Goal: Information Seeking & Learning: Understand process/instructions

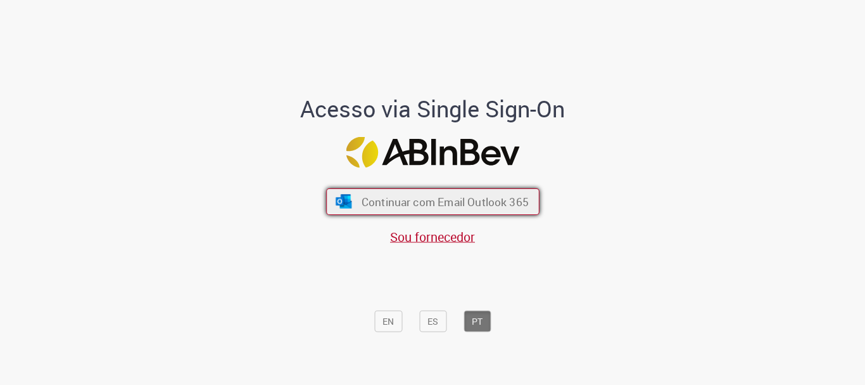
click at [497, 195] on span "Continuar com Email Outlook 365" at bounding box center [444, 201] width 167 height 15
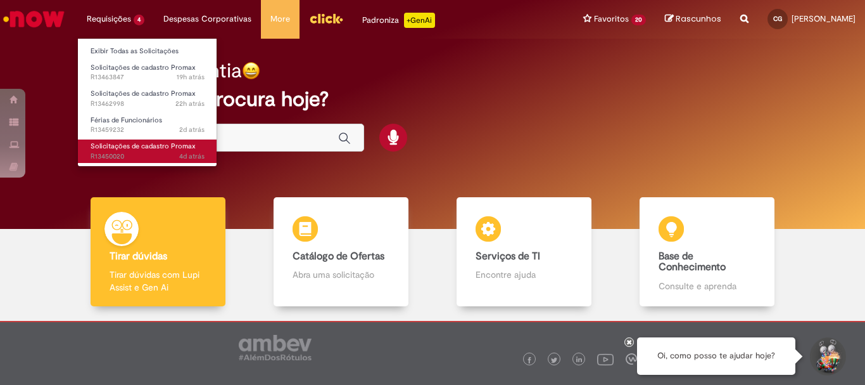
click at [155, 155] on span "4d atrás 4 dias atrás R13450020" at bounding box center [148, 156] width 114 height 10
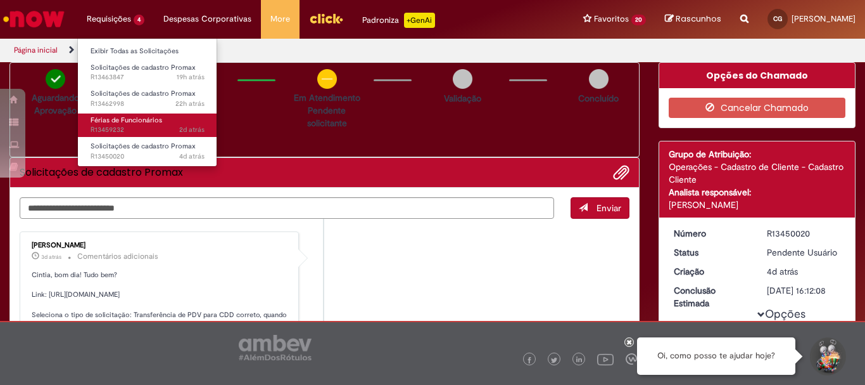
click at [143, 119] on span "Férias de Funcionários" at bounding box center [127, 120] width 72 height 10
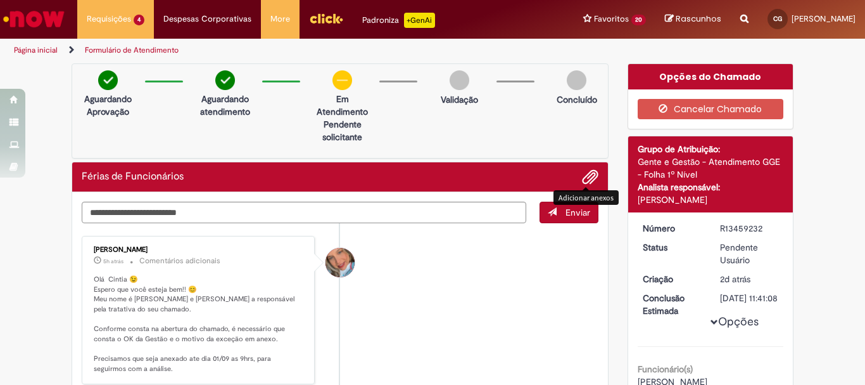
click at [583, 182] on span "Adicionar anexos" at bounding box center [590, 177] width 15 height 15
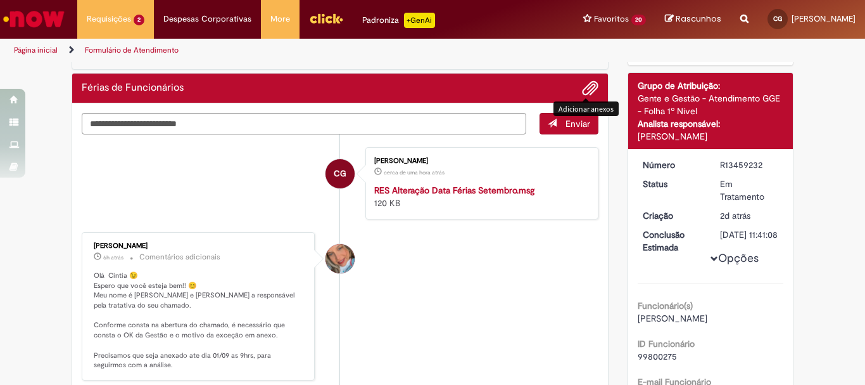
scroll to position [127, 0]
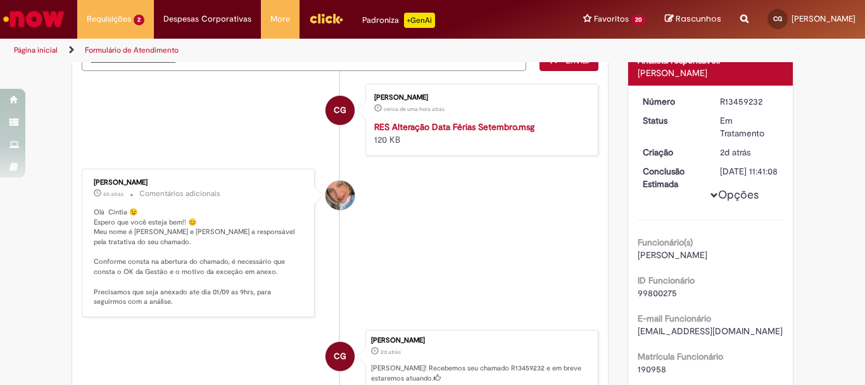
click at [162, 237] on p "Olá Cintia 😉 Espero que você esteja bem!! 😊 Meu nome é Jacqueline e serei a res…" at bounding box center [199, 256] width 211 height 99
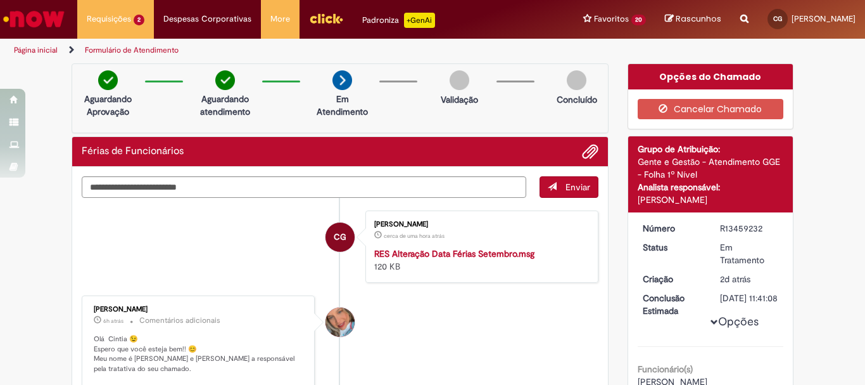
scroll to position [63, 0]
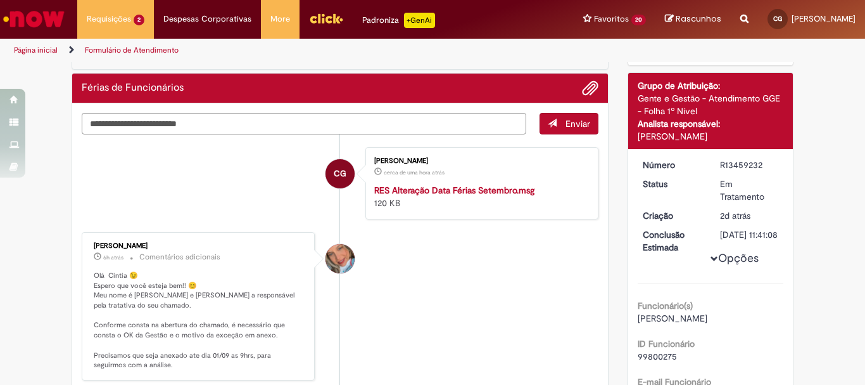
click at [241, 128] on textarea "Digite sua mensagem aqui..." at bounding box center [304, 124] width 445 height 22
type textarea "*"
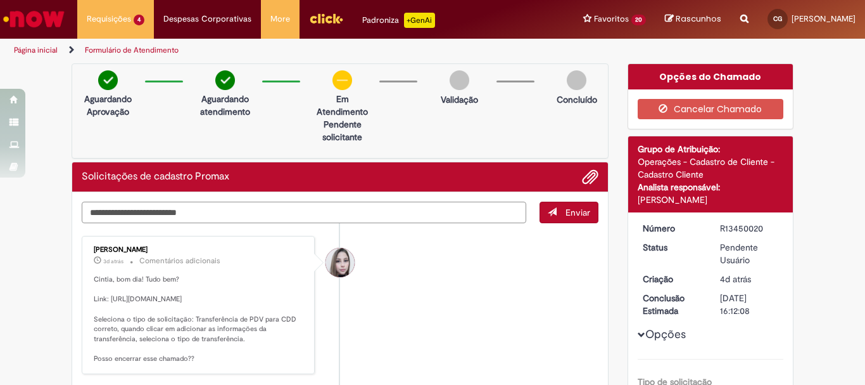
click at [253, 221] on textarea "Digite sua mensagem aqui..." at bounding box center [304, 212] width 445 height 22
type textarea "**********"
click at [573, 204] on button "Enviar" at bounding box center [569, 212] width 59 height 22
click at [452, 276] on li "[PERSON_NAME] 3d atrás 3 dias atrás Comentários adicionais Cintia, bom dia! Tud…" at bounding box center [340, 305] width 517 height 138
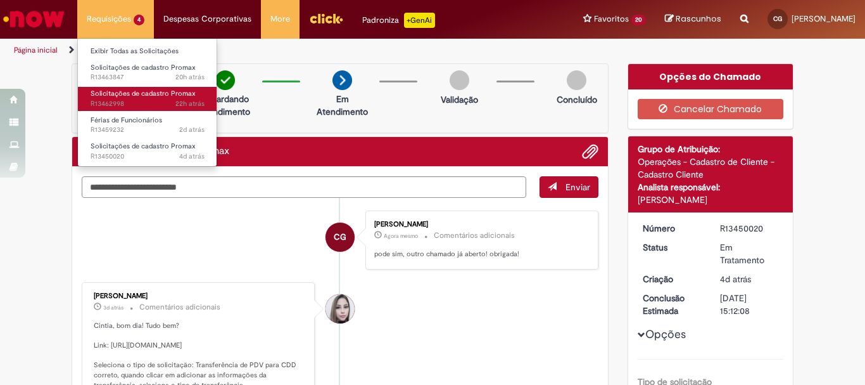
click at [153, 96] on span "Solicitações de cadastro Promax" at bounding box center [143, 94] width 105 height 10
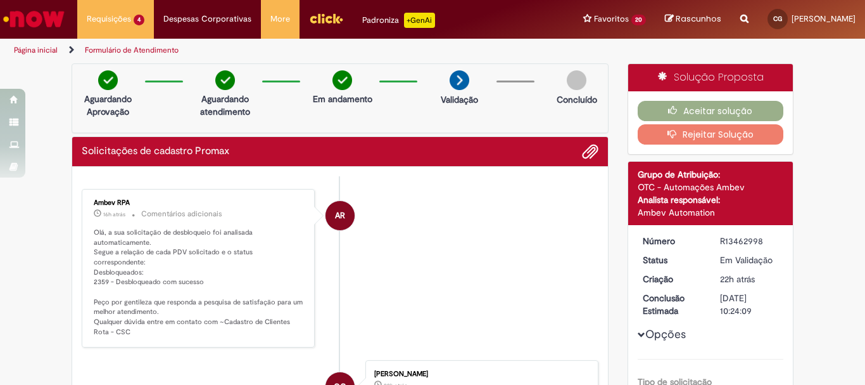
drag, startPoint x: 550, startPoint y: 53, endPoint x: 563, endPoint y: 53, distance: 12.7
click at [552, 53] on ul "Página inicial Formulário de Atendimento" at bounding box center [289, 50] width 558 height 23
click at [680, 108] on button "Aceitar solução" at bounding box center [711, 111] width 146 height 20
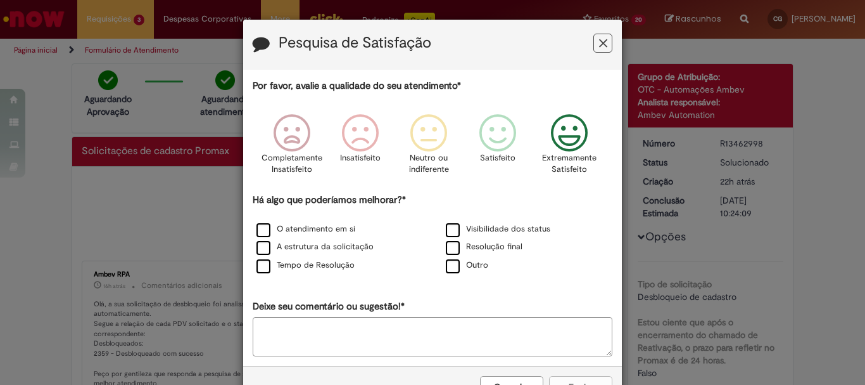
click at [595, 137] on div "Extremamente Satisfeito" at bounding box center [570, 148] width 72 height 87
click at [258, 231] on label "O atendimento em si" at bounding box center [306, 229] width 99 height 12
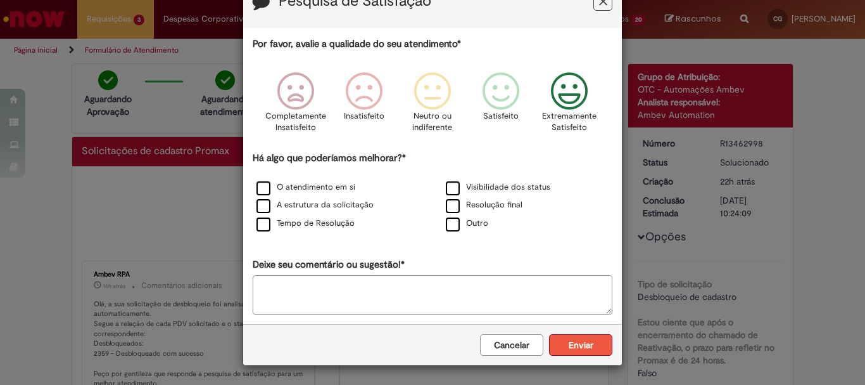
click at [574, 346] on button "Enviar" at bounding box center [580, 345] width 63 height 22
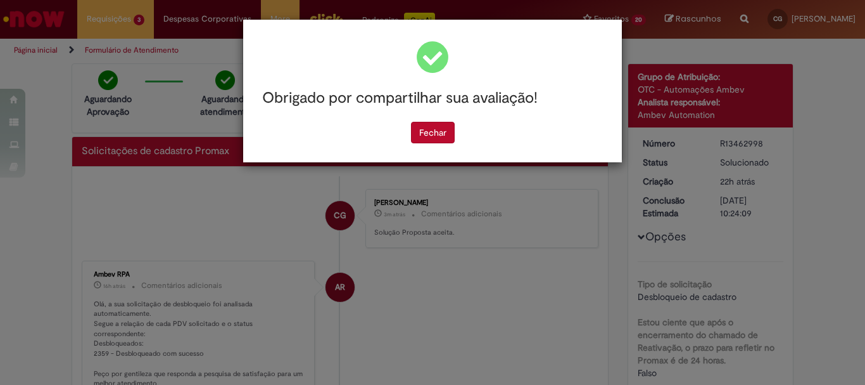
scroll to position [0, 0]
click at [425, 138] on button "Fechar" at bounding box center [433, 133] width 44 height 22
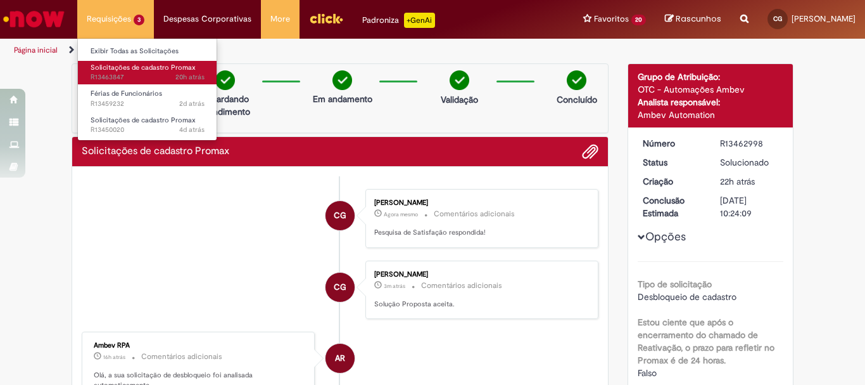
click at [143, 78] on span "20h atrás 20 horas atrás R13463847" at bounding box center [148, 77] width 114 height 10
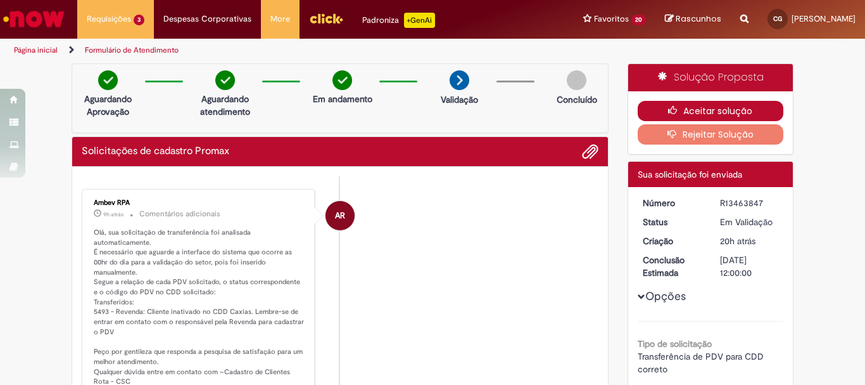
click at [680, 115] on button "Aceitar solução" at bounding box center [711, 111] width 146 height 20
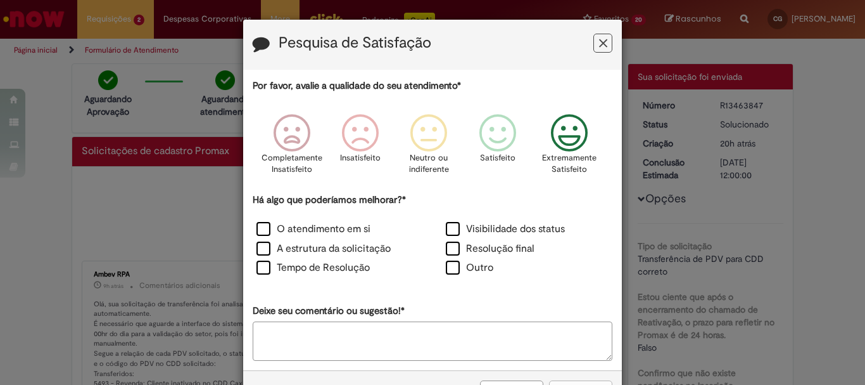
drag, startPoint x: 549, startPoint y: 141, endPoint x: 550, endPoint y: 152, distance: 11.4
click at [549, 144] on icon "Feedback" at bounding box center [570, 133] width 48 height 38
click at [451, 264] on label "Outro" at bounding box center [470, 267] width 48 height 15
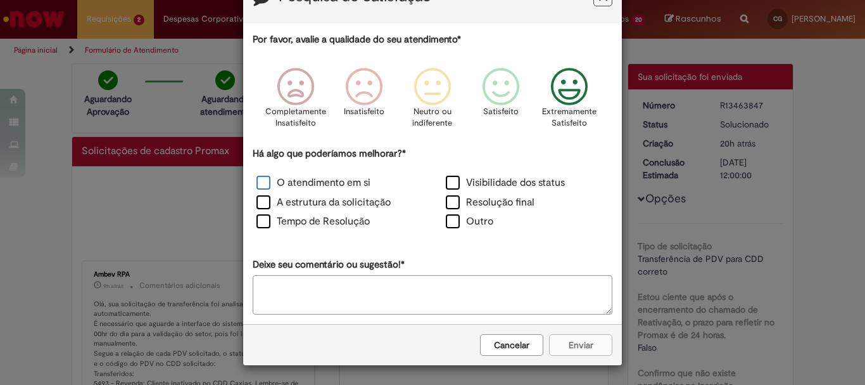
click at [265, 189] on label "O atendimento em si" at bounding box center [314, 182] width 114 height 15
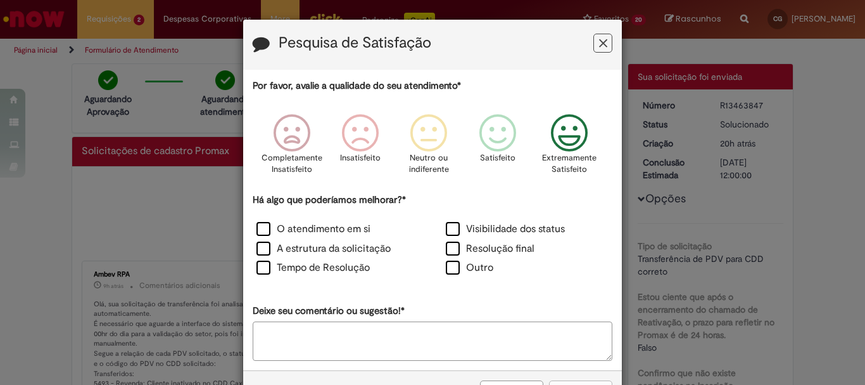
click at [572, 139] on icon "Feedback" at bounding box center [570, 133] width 48 height 38
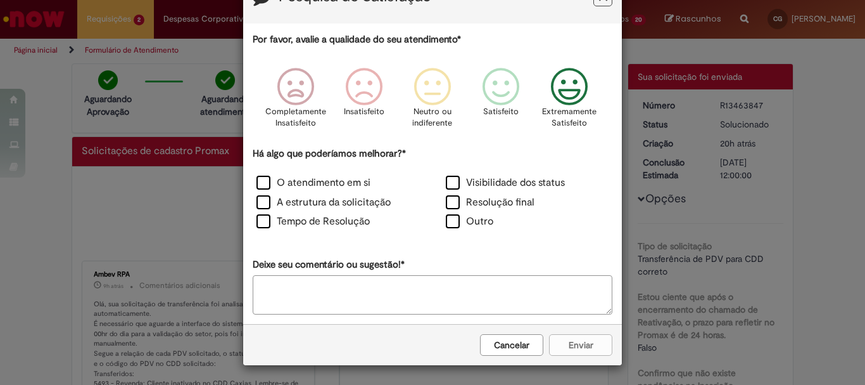
click at [557, 360] on div "Cancelar Enviar" at bounding box center [432, 344] width 379 height 41
click at [564, 341] on div "Cancelar Enviar" at bounding box center [432, 344] width 379 height 41
click at [498, 348] on button "Cancelar" at bounding box center [511, 345] width 63 height 22
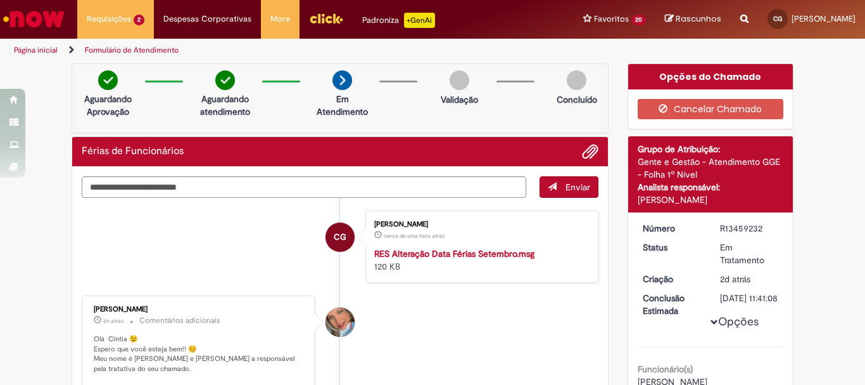
click at [194, 174] on div "Enviar CG Cintia Ganassini Gobetti cerca de uma hora atrás cerca de uma hora at…" at bounding box center [340, 378] width 536 height 423
click at [208, 179] on textarea "Digite sua mensagem aqui..." at bounding box center [304, 187] width 445 height 22
click at [259, 175] on div "Enviar CG Cintia Ganassini Gobetti cerca de uma hora atrás cerca de uma hora at…" at bounding box center [340, 378] width 536 height 423
click at [269, 188] on textarea "Digite sua mensagem aqui..." at bounding box center [304, 187] width 445 height 22
click at [741, 14] on icon "Search from all sources" at bounding box center [745, 11] width 8 height 23
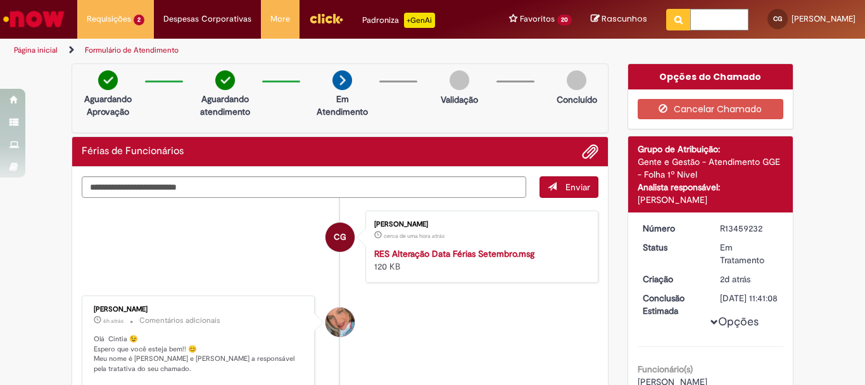
click at [690, 28] on input "text" at bounding box center [719, 20] width 58 height 22
type input "**********"
click button "Pesquisar" at bounding box center [678, 20] width 25 height 22
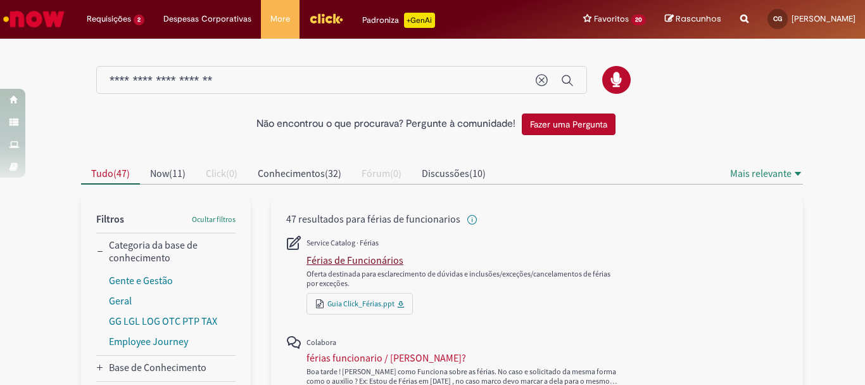
click at [366, 261] on div "Férias de Funcionários" at bounding box center [355, 259] width 97 height 13
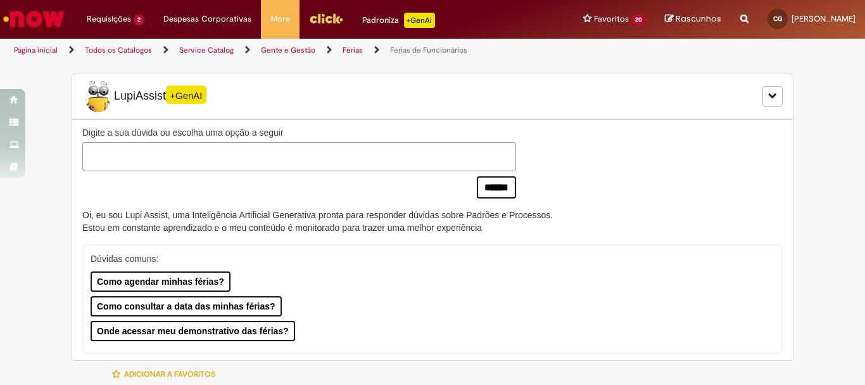
type input "********"
type input "**********"
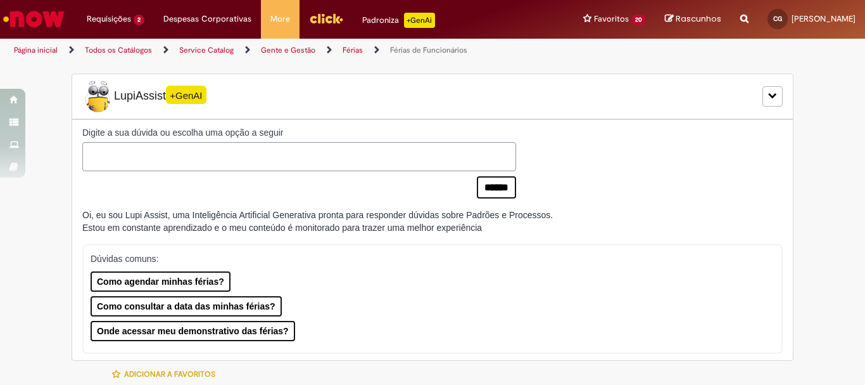
type input "****"
type input "**********"
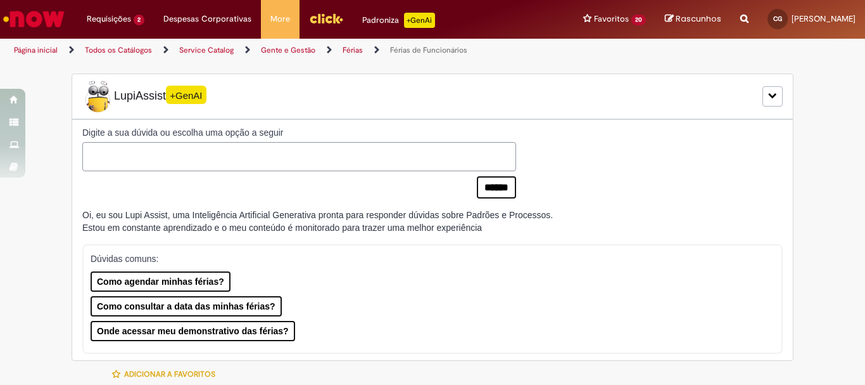
type input "**********"
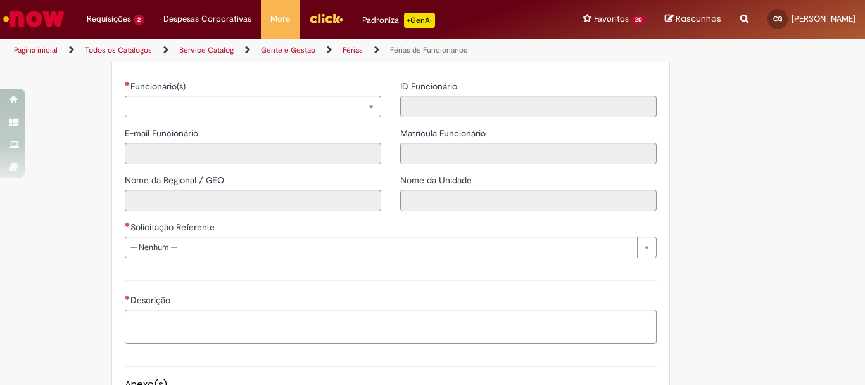
scroll to position [1435, 0]
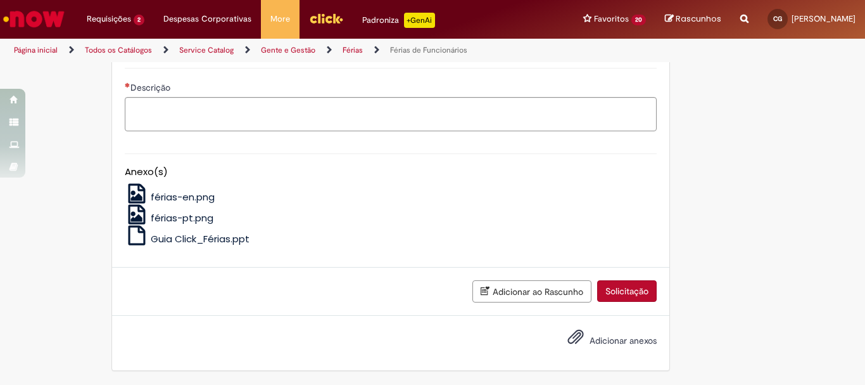
click at [167, 220] on span "férias-pt.png" at bounding box center [182, 217] width 63 height 13
click at [215, 241] on span "Guia Click_Férias.ppt" at bounding box center [200, 238] width 99 height 13
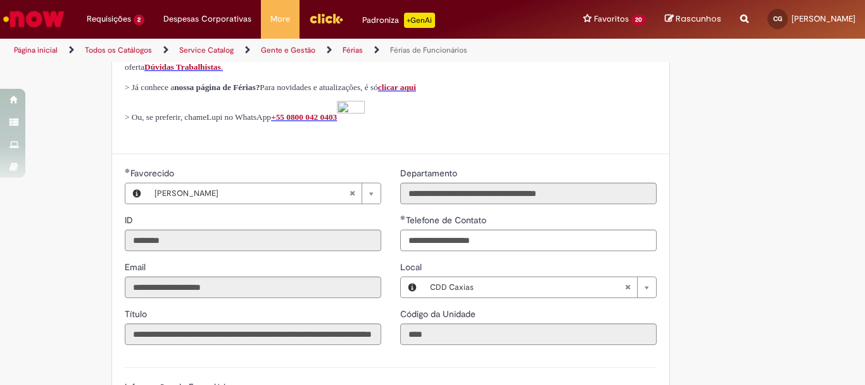
scroll to position [611, 0]
